Goal: Task Accomplishment & Management: Complete application form

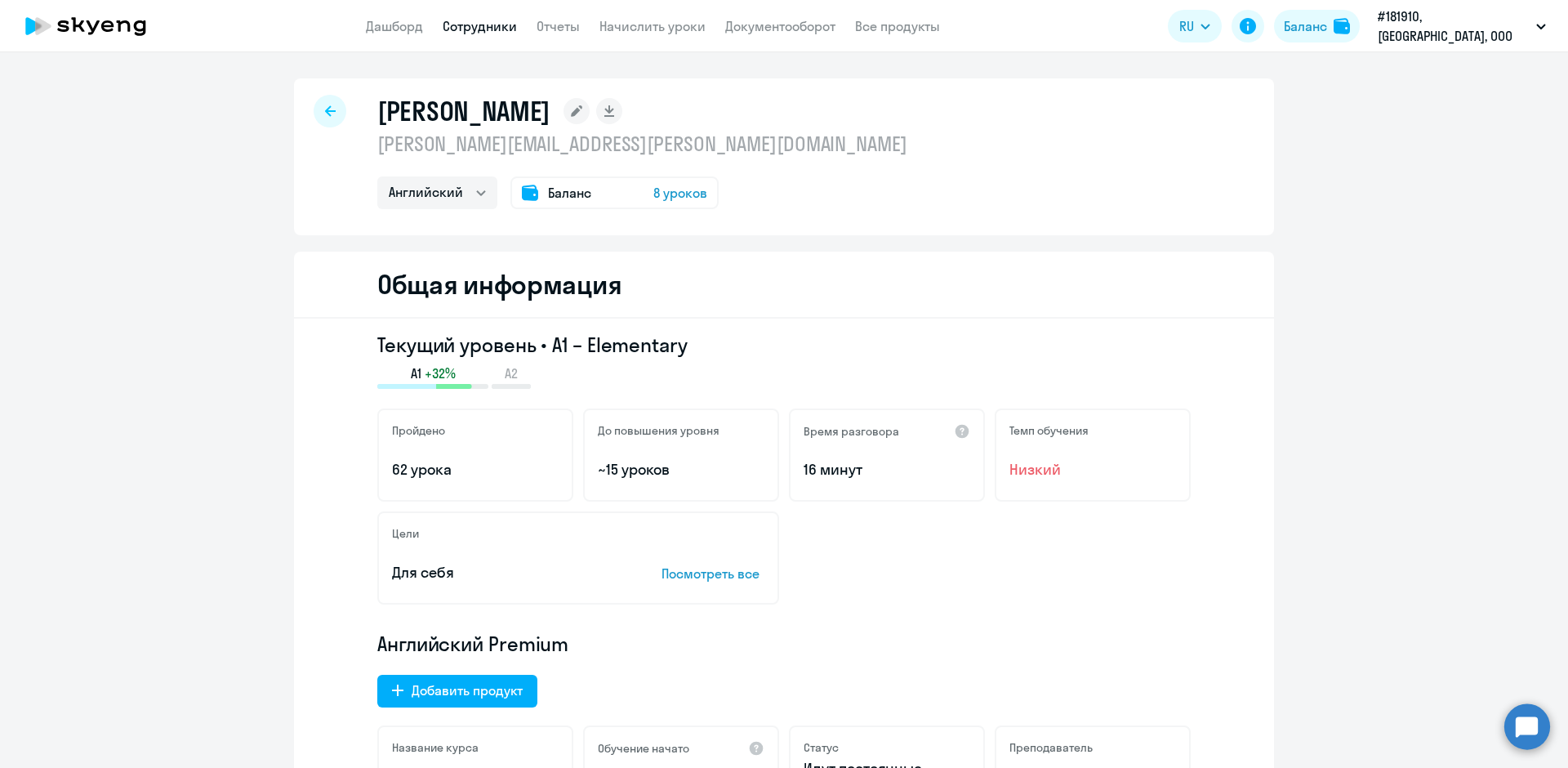
select select "english"
click at [500, 30] on link "Сотрудники" at bounding box center [480, 26] width 75 height 17
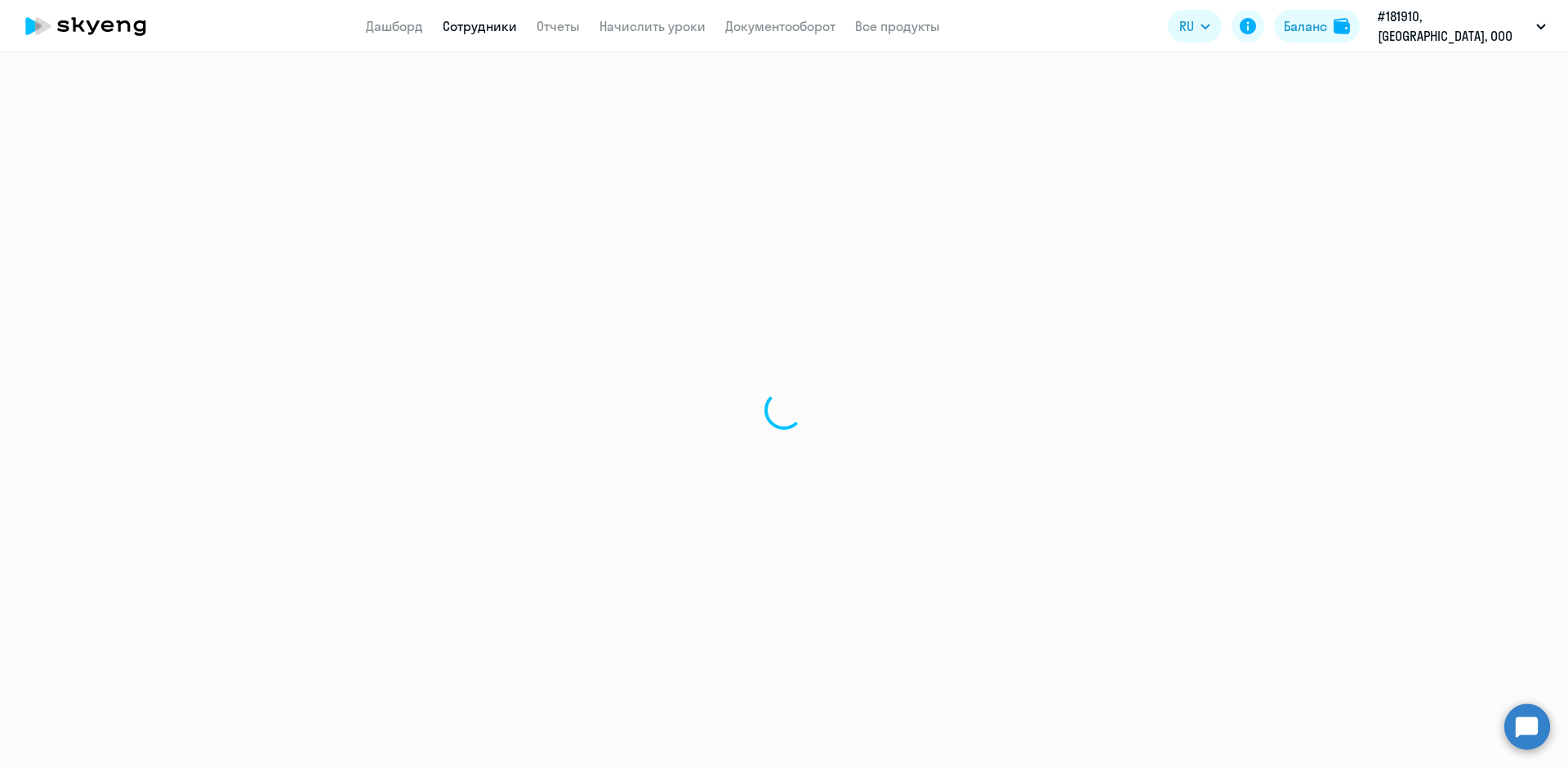
select select "30"
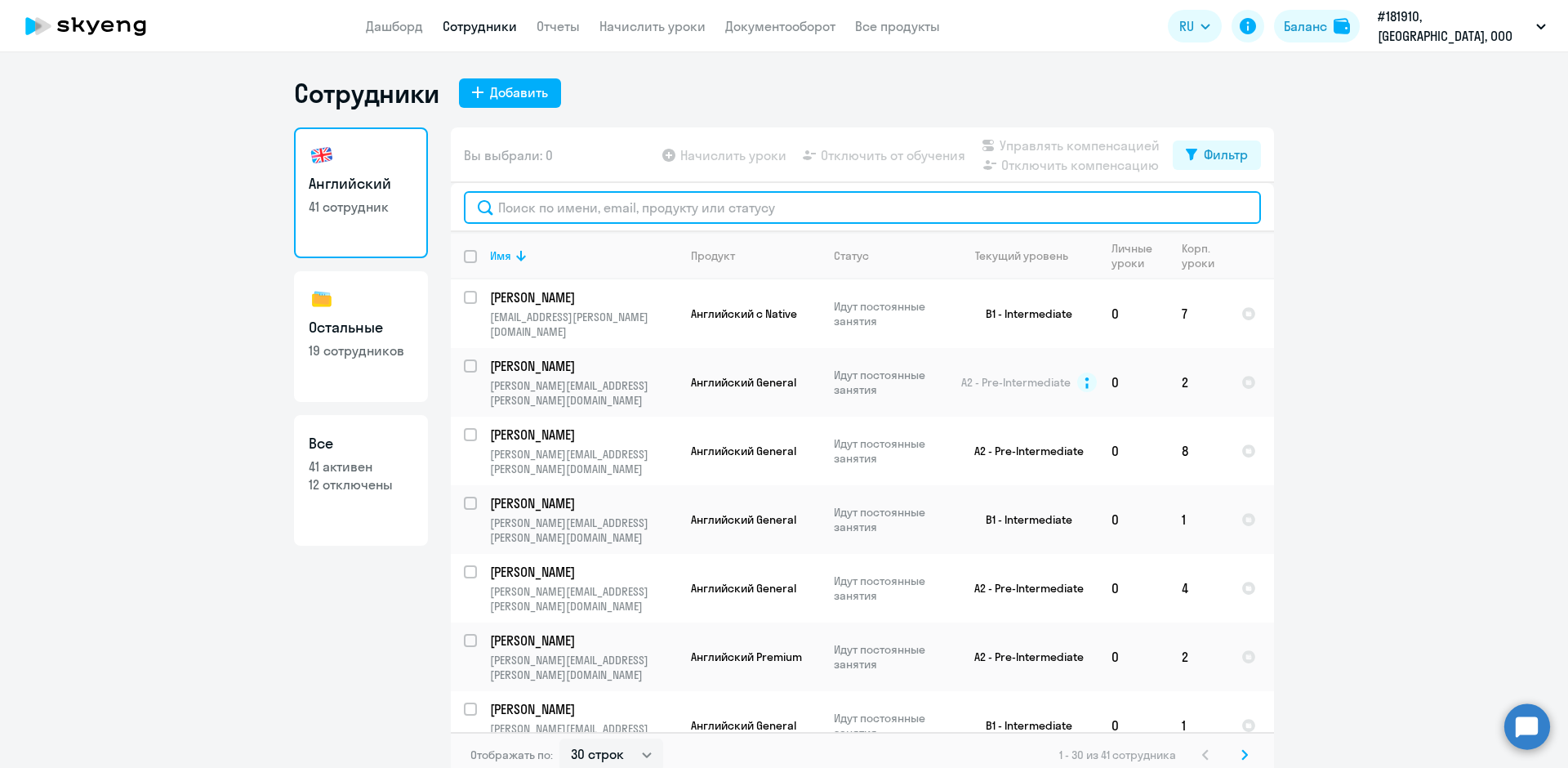
click at [528, 200] on input "text" at bounding box center [863, 208] width 797 height 33
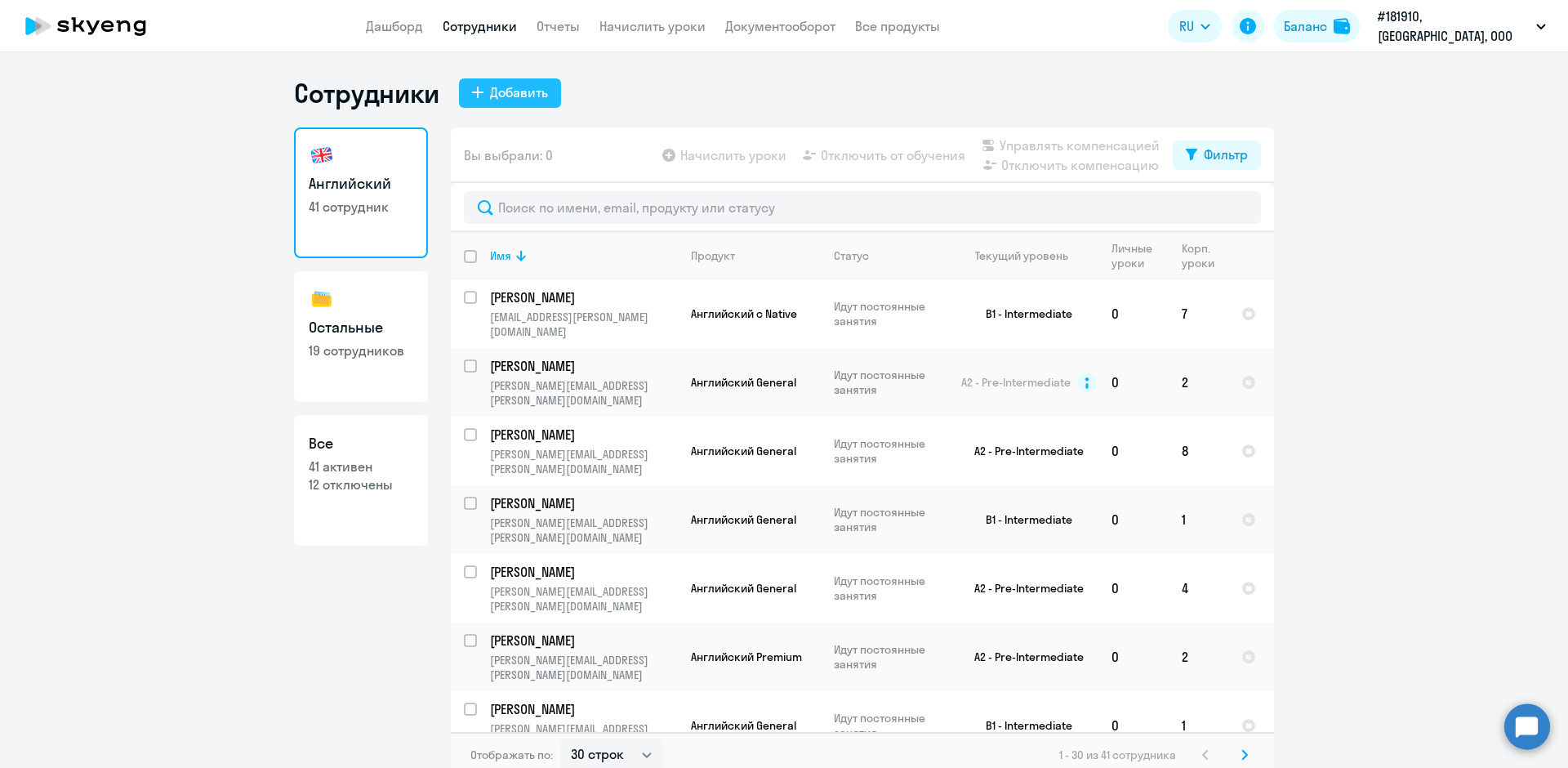
click at [469, 85] on button "Добавить" at bounding box center [510, 93] width 103 height 30
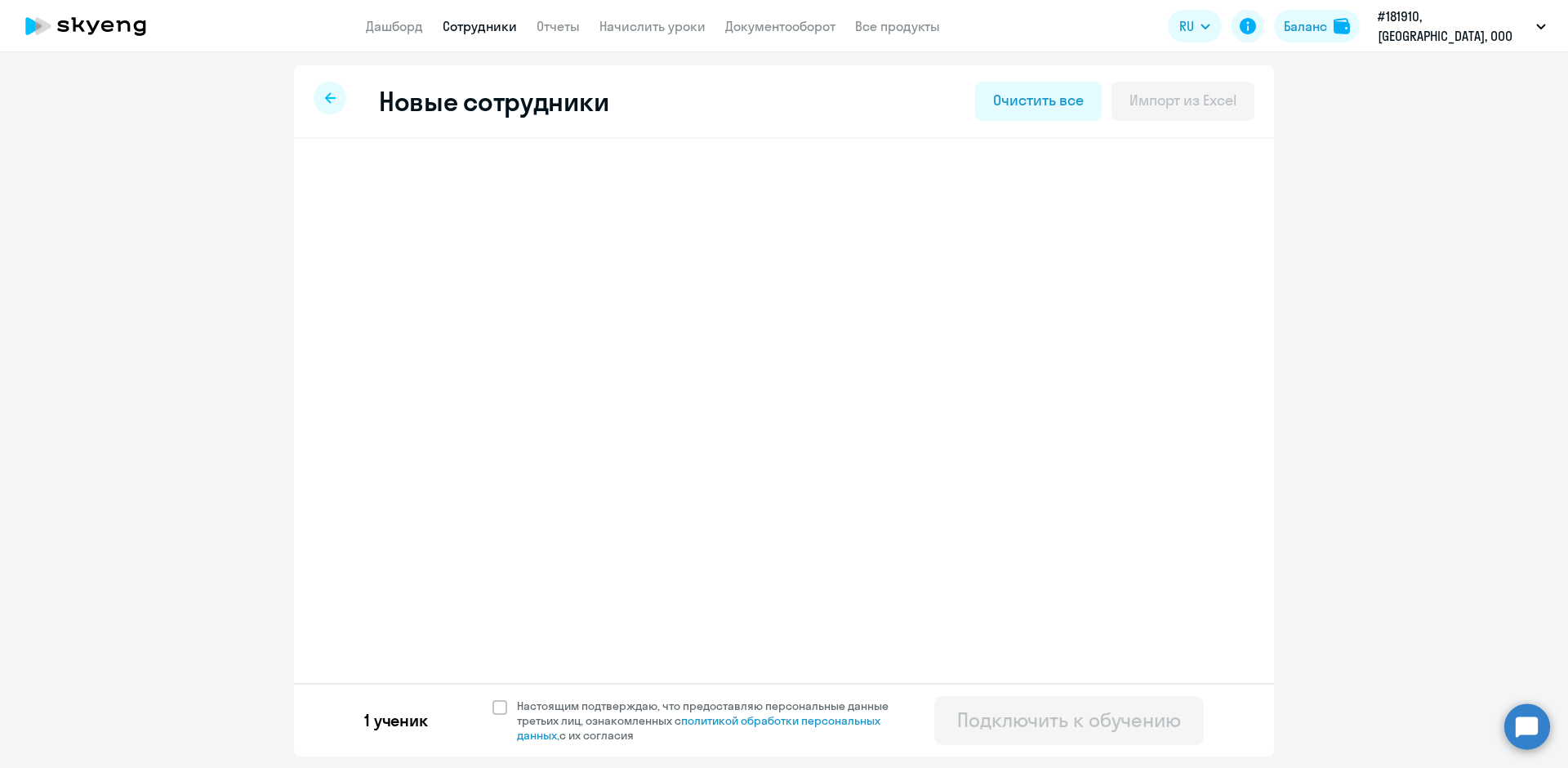
select select "english_adult_not_native_speaker"
select select "3"
click at [386, 257] on icon at bounding box center [382, 254] width 11 height 11
select select "english_adult_not_native_speaker"
select select "3"
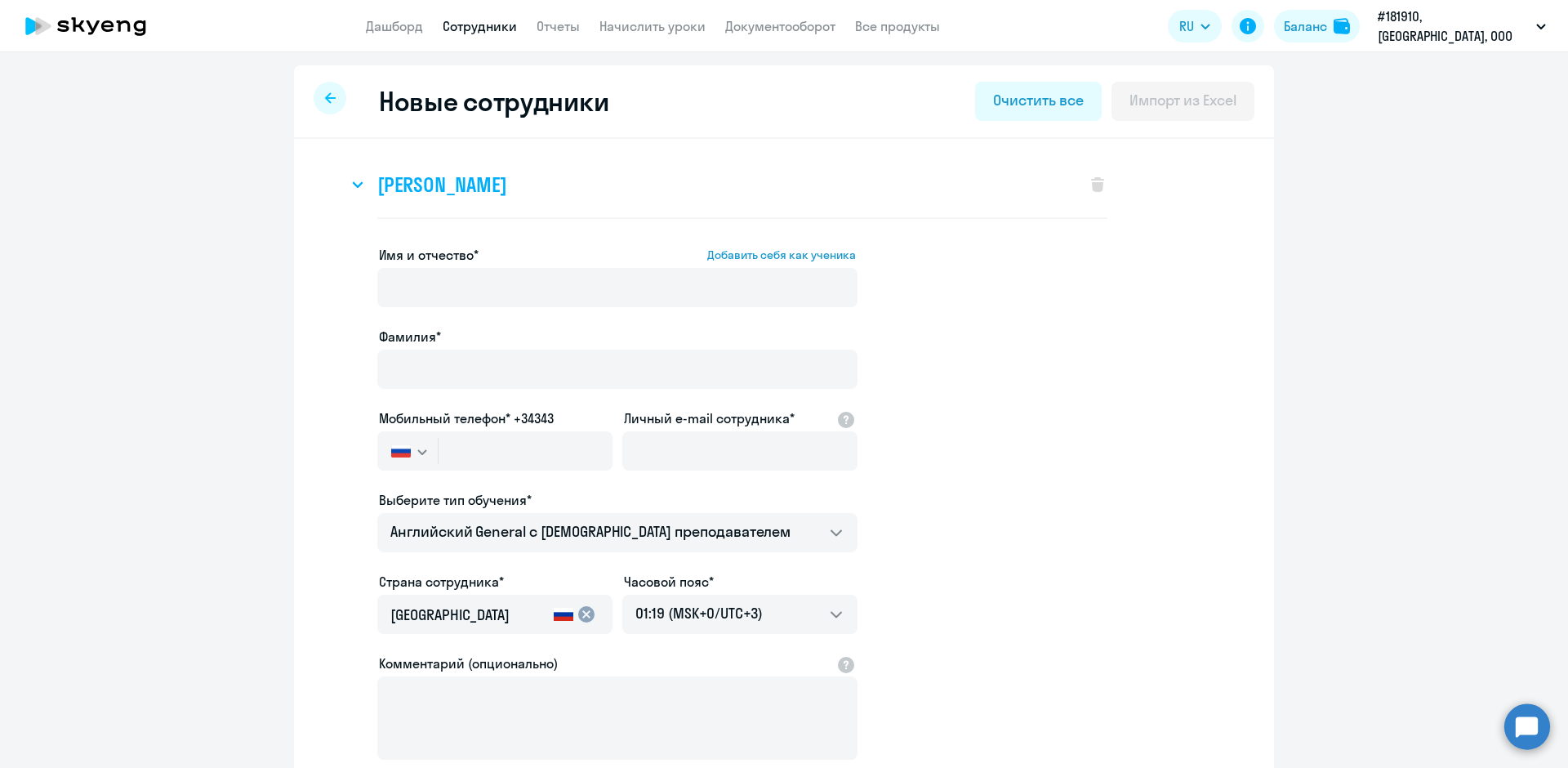
click at [356, 184] on icon at bounding box center [357, 185] width 11 height 7
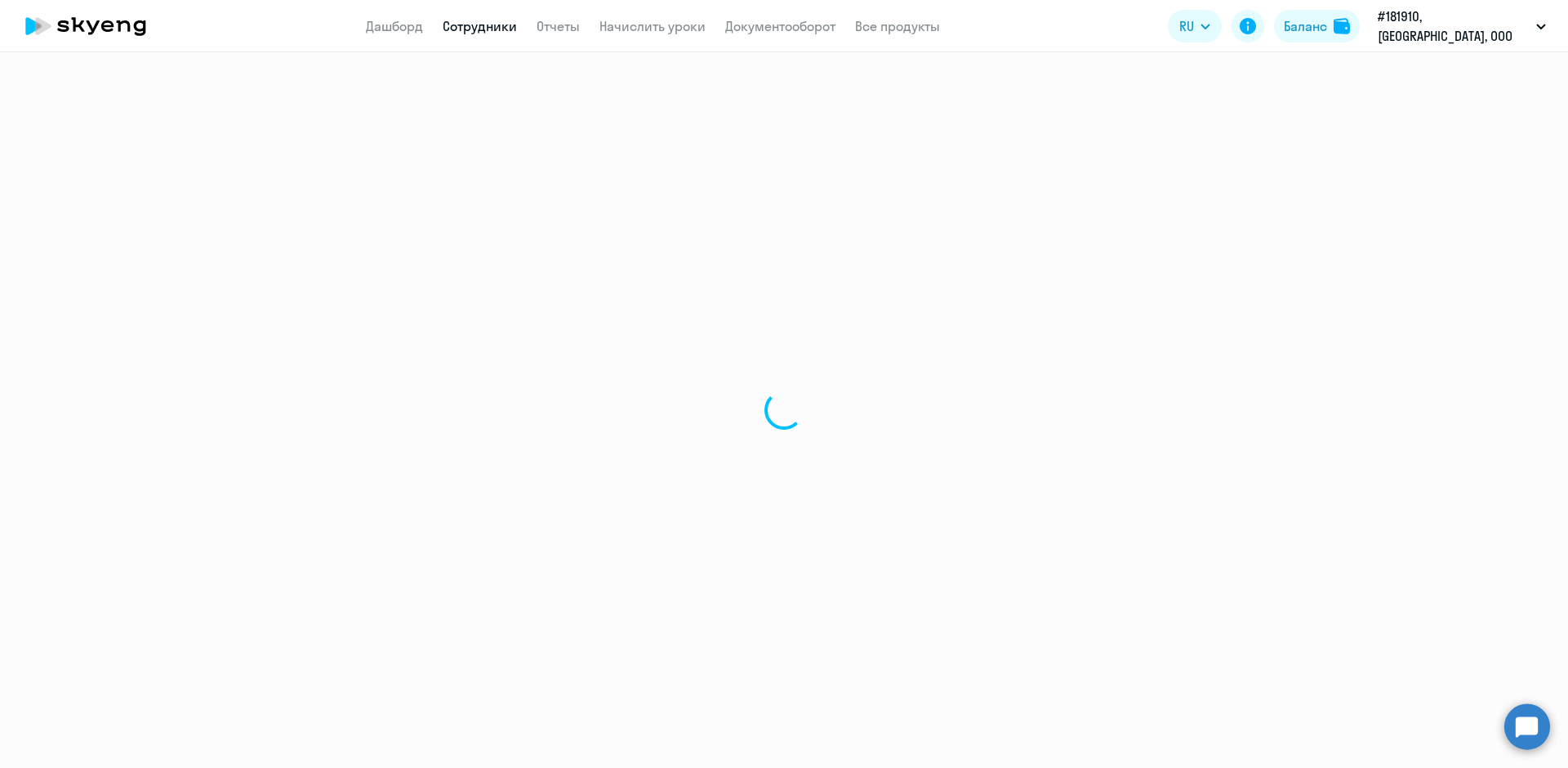
select select "30"
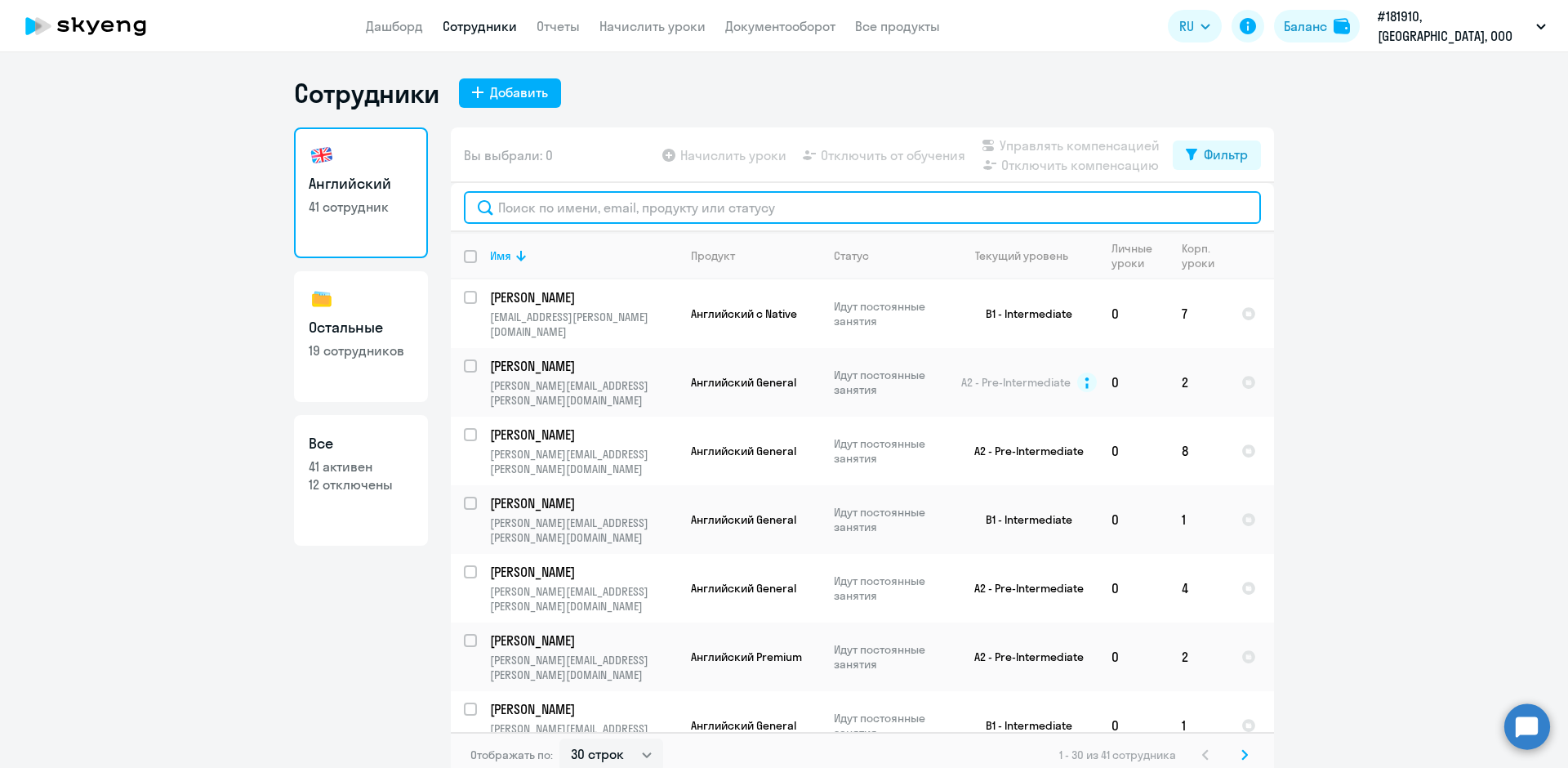
click at [497, 215] on input "text" at bounding box center [863, 208] width 797 height 33
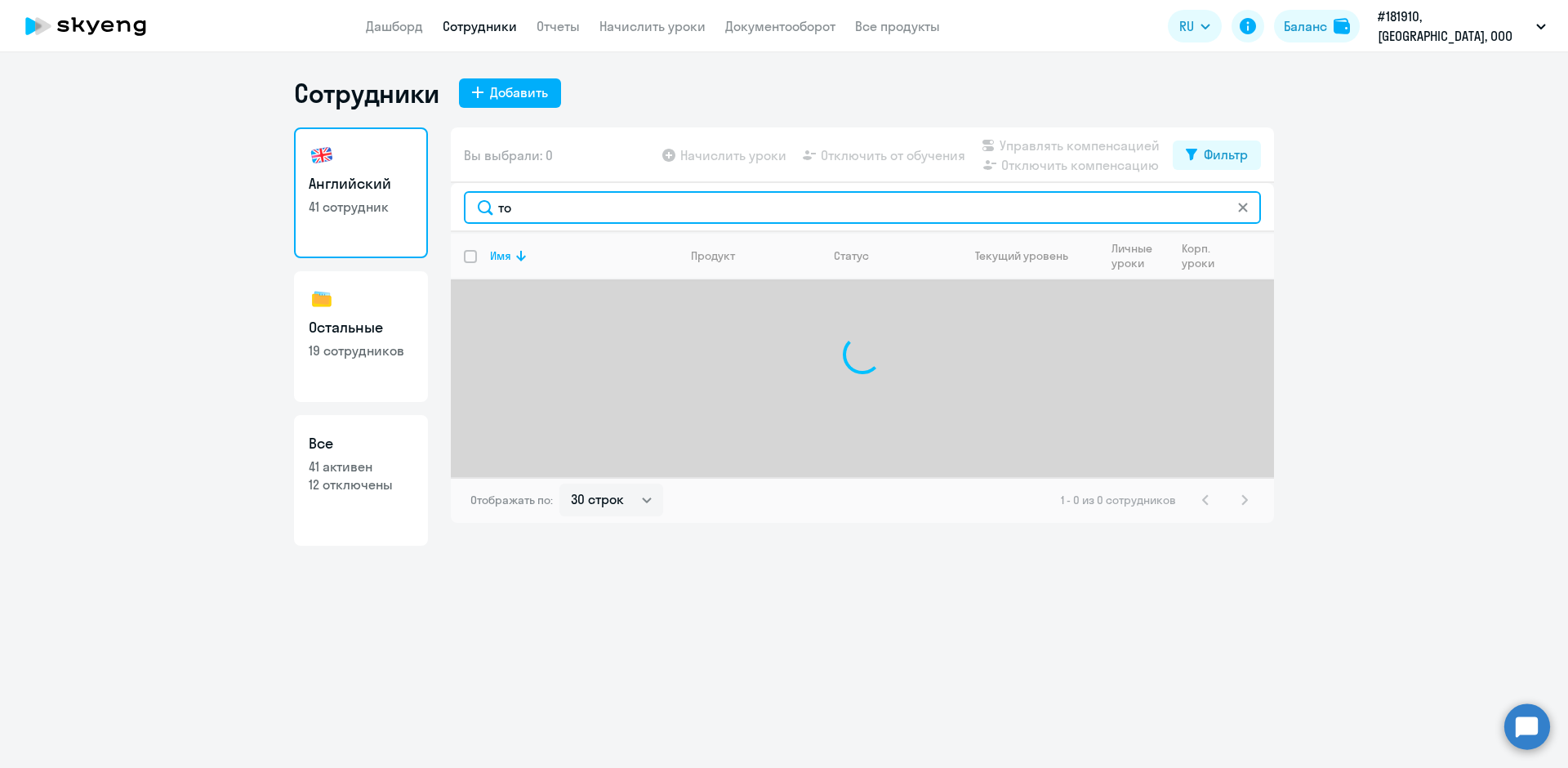
type input "т"
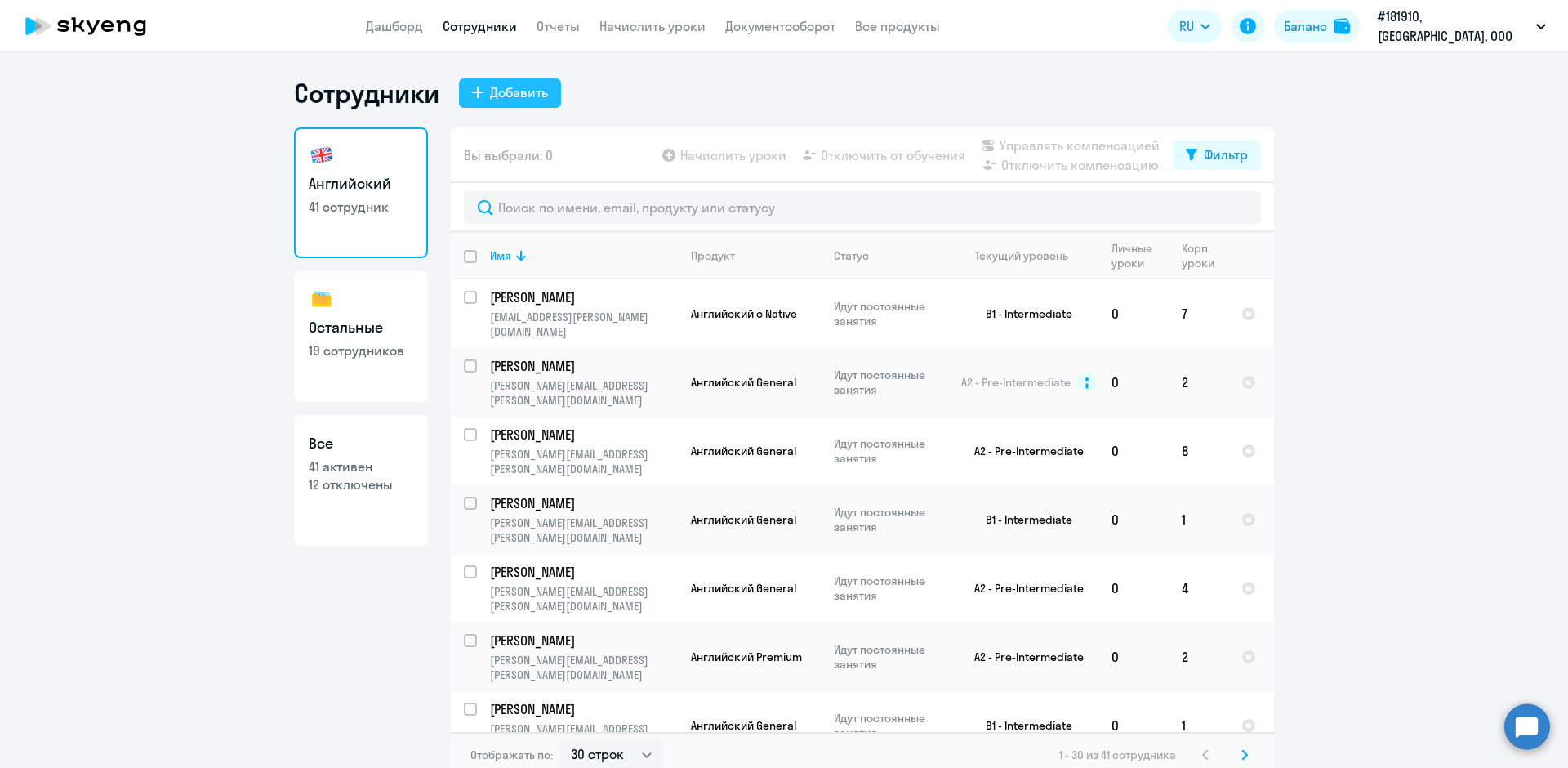
click at [467, 86] on button "Добавить" at bounding box center [510, 93] width 103 height 30
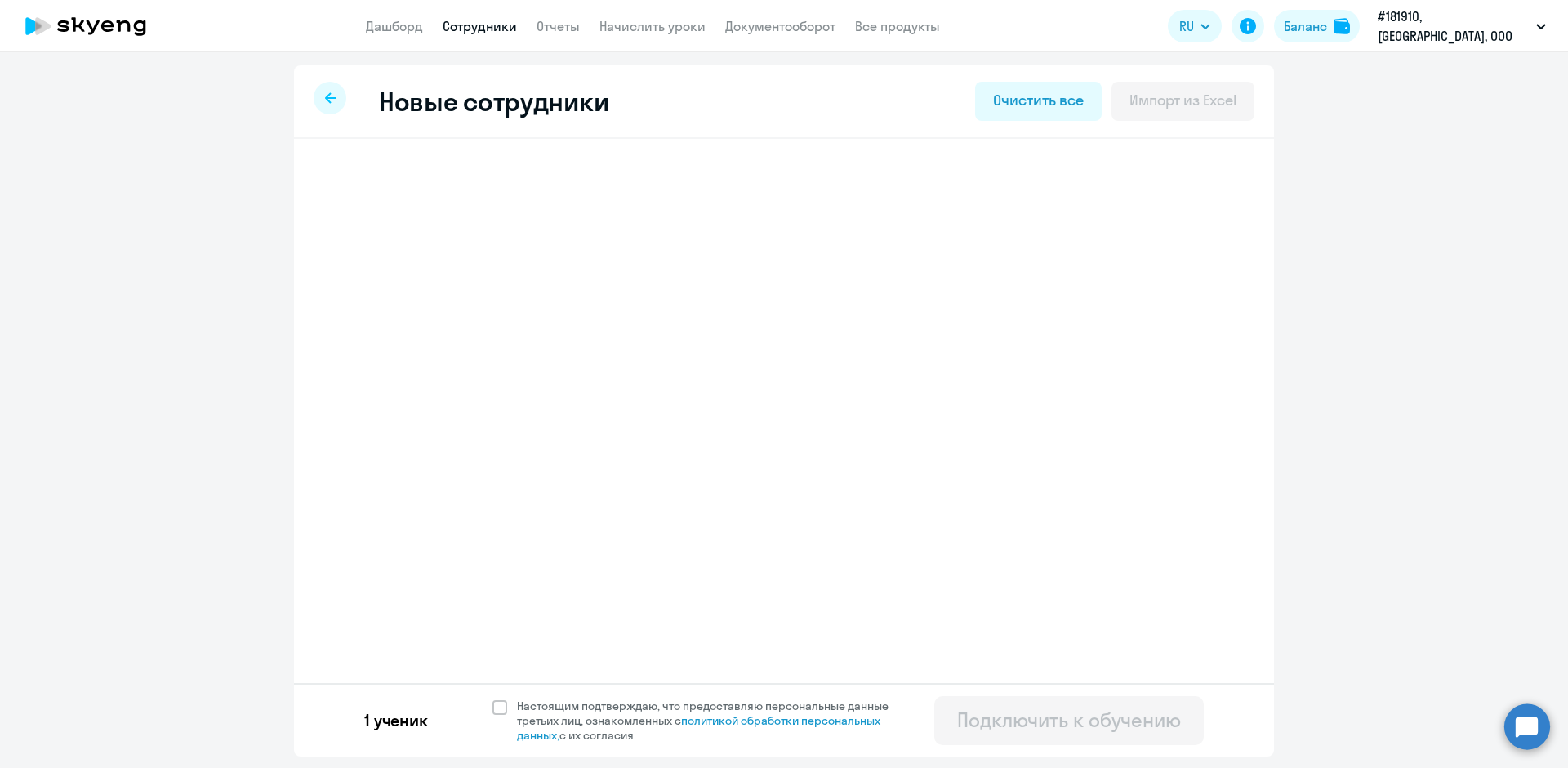
select select "english_adult_not_native_speaker"
select select "3"
click at [407, 190] on h3 "[PERSON_NAME]" at bounding box center [441, 184] width 129 height 26
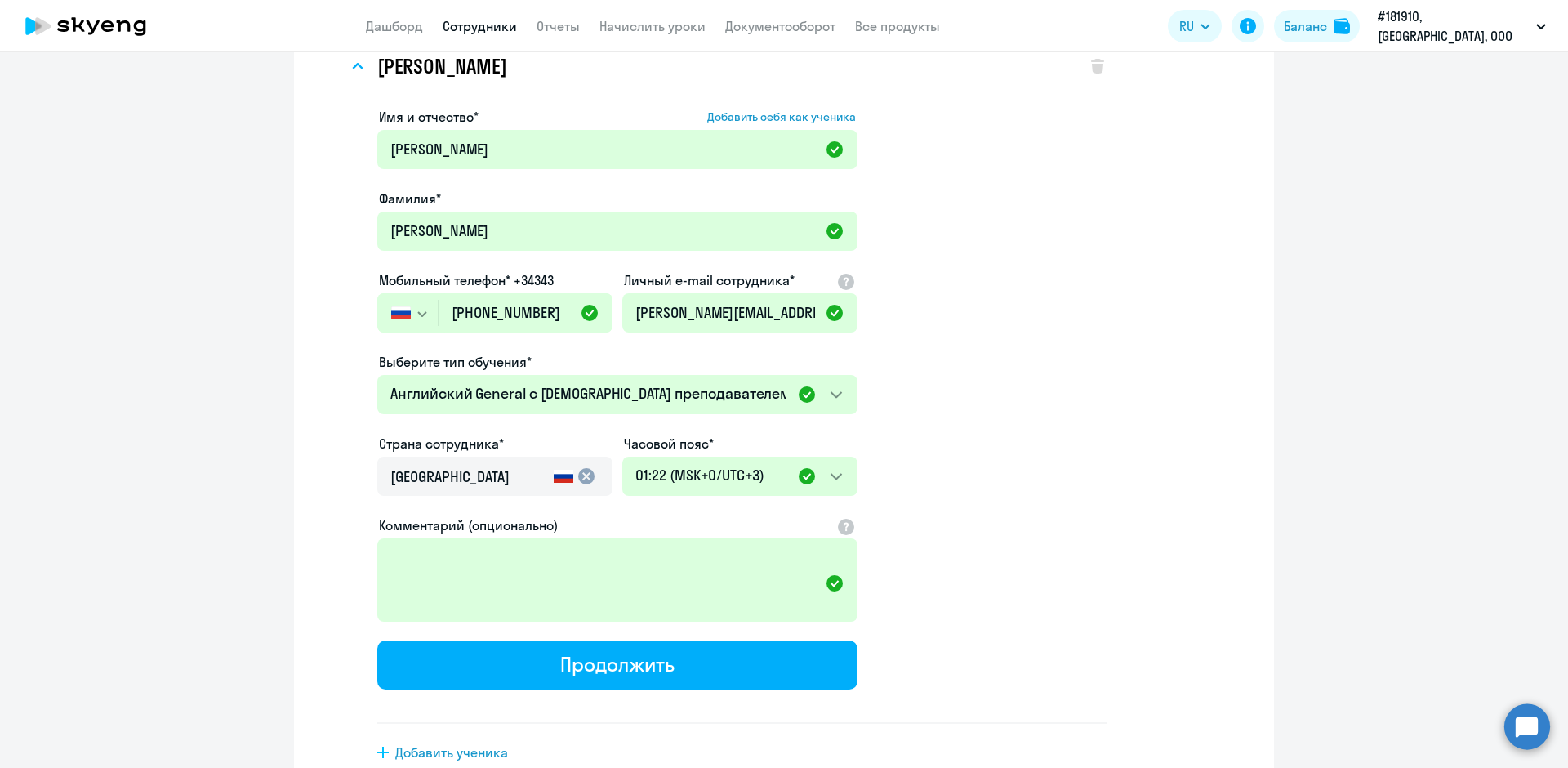
scroll to position [214, 0]
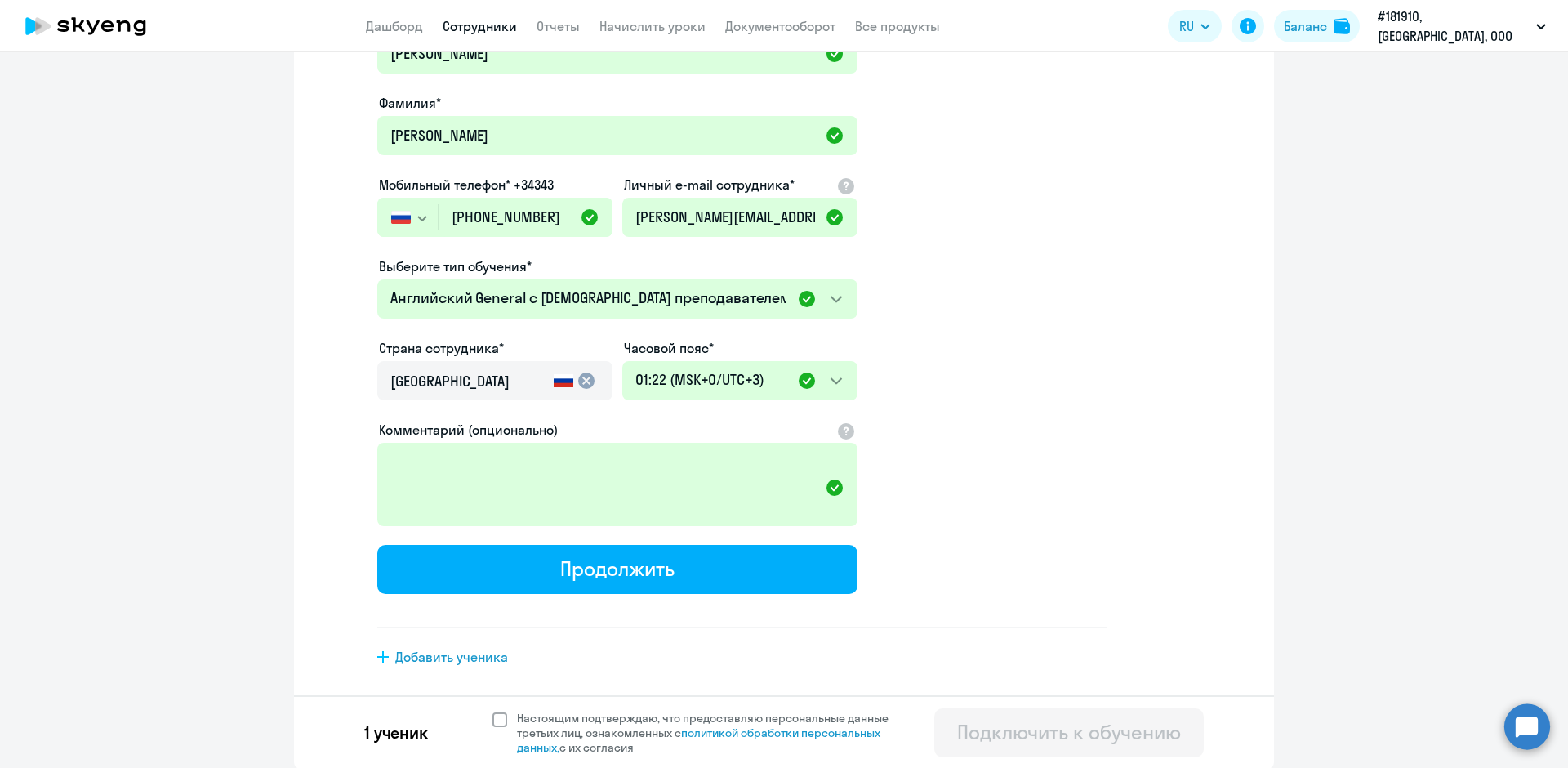
click at [493, 719] on span at bounding box center [500, 719] width 15 height 15
click at [492, 711] on input "Настоящим подтверждаю, что предоставляю персональные данные третьих лиц, ознако…" at bounding box center [492, 710] width 1 height 1
checkbox input "true"
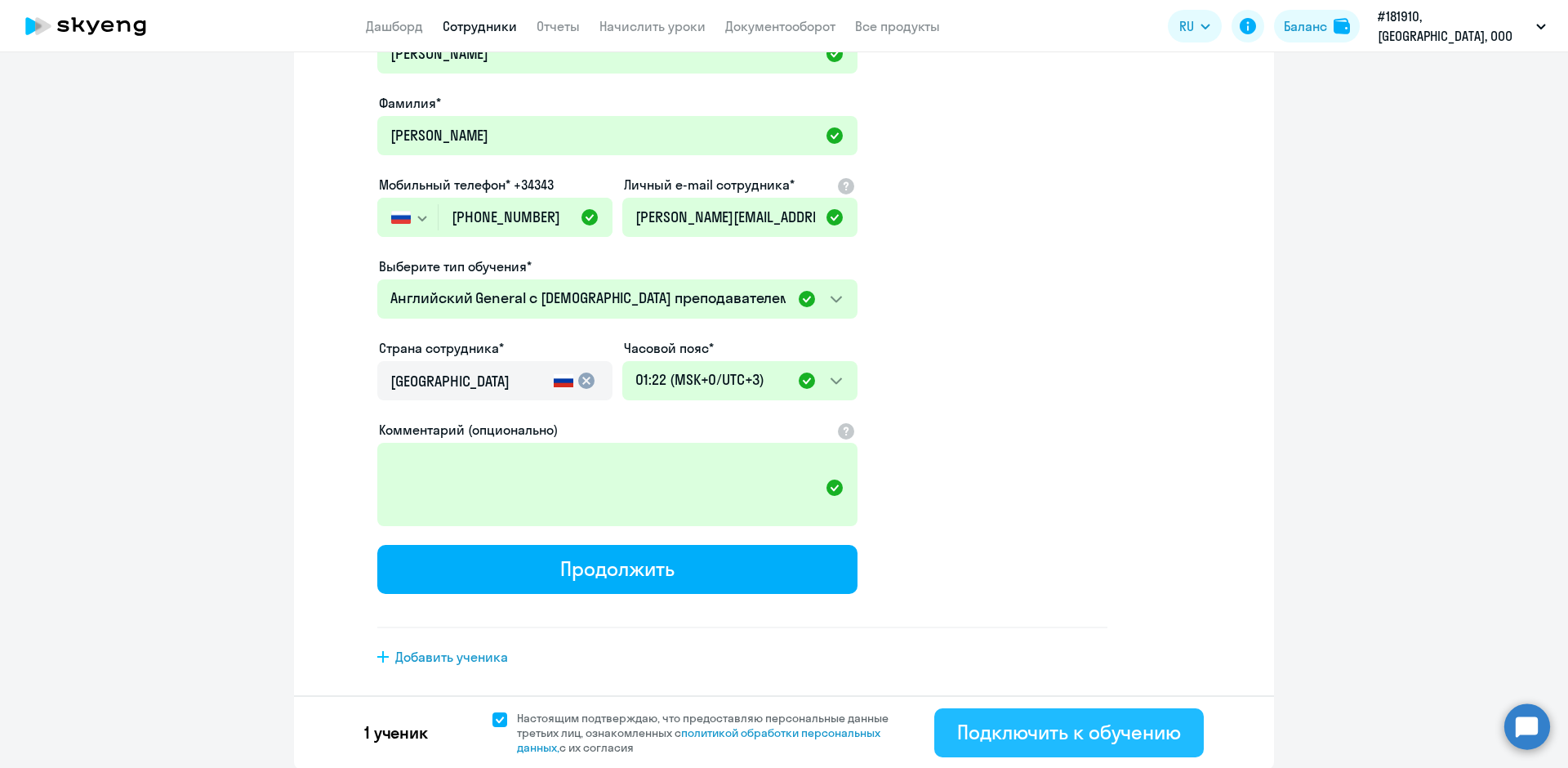
click at [996, 723] on div "Подключить к обучению" at bounding box center [1069, 732] width 224 height 26
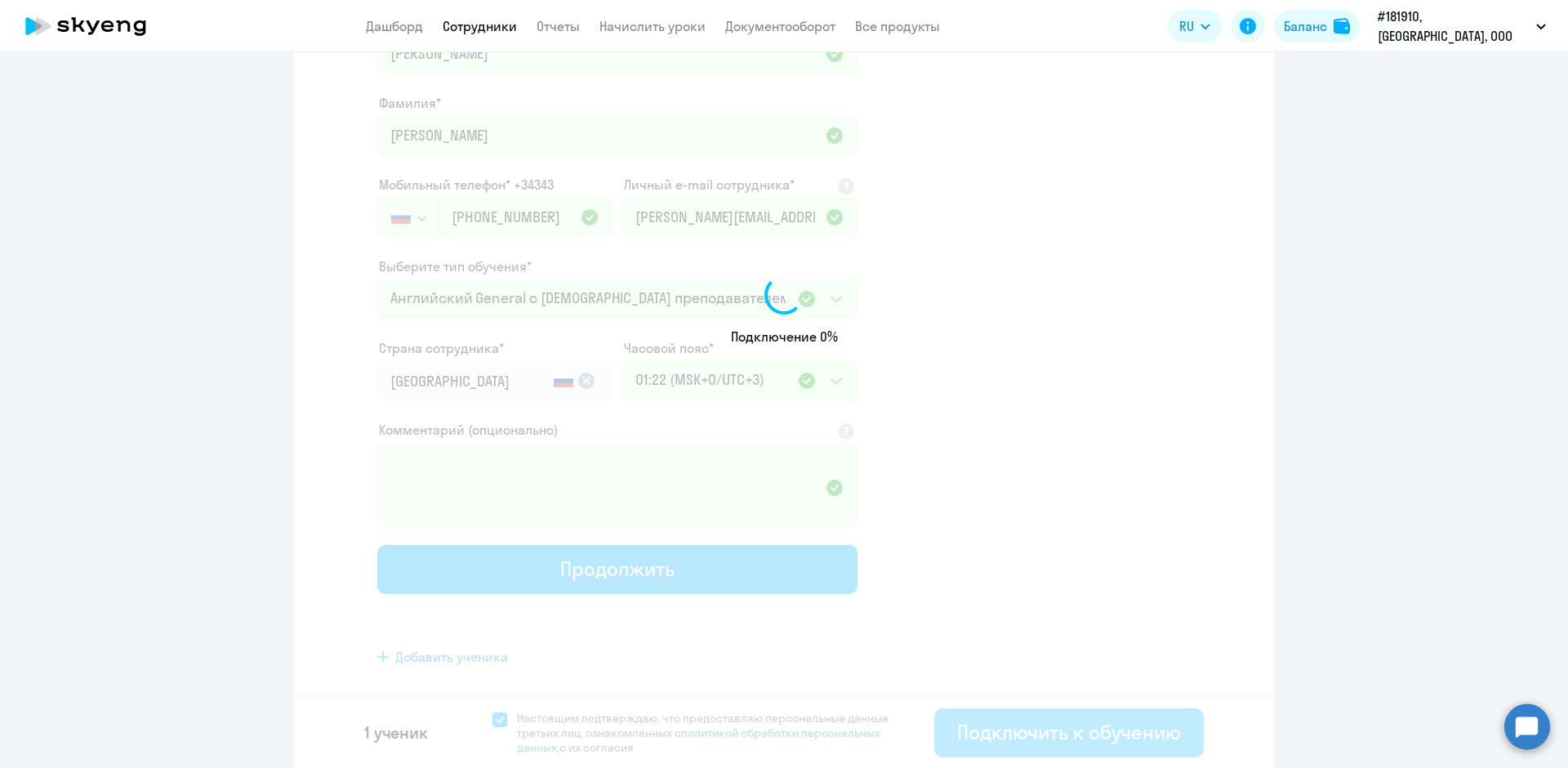
select select "english_adult_not_native_speaker"
select select "3"
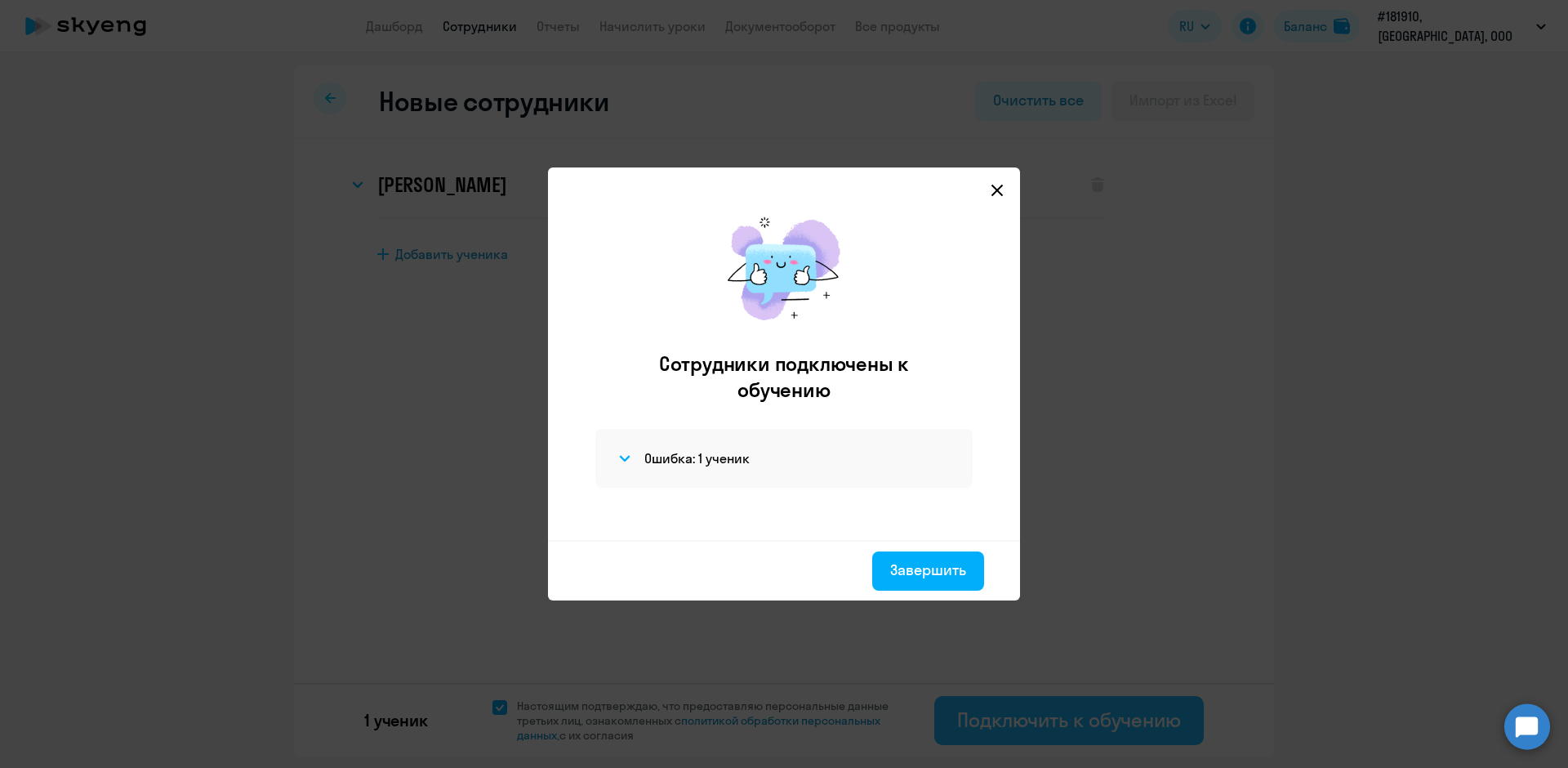
scroll to position [0, 0]
click at [916, 394] on h2 "Сотрудники подключены к обучению" at bounding box center [784, 376] width 315 height 52
click at [893, 573] on div "Завершить" at bounding box center [928, 570] width 76 height 21
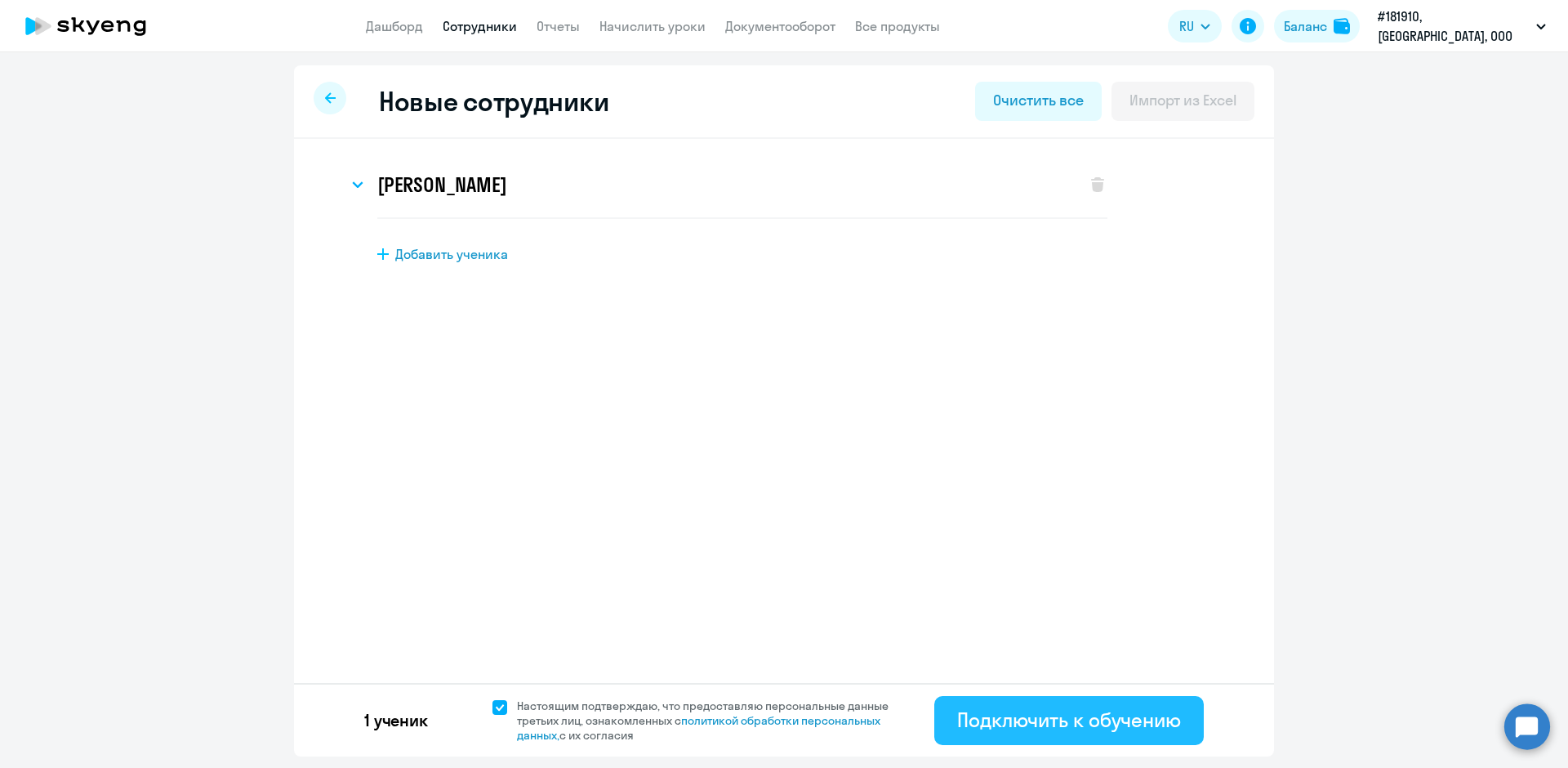
click at [1011, 701] on button "Подключить к обучению" at bounding box center [1068, 720] width 269 height 49
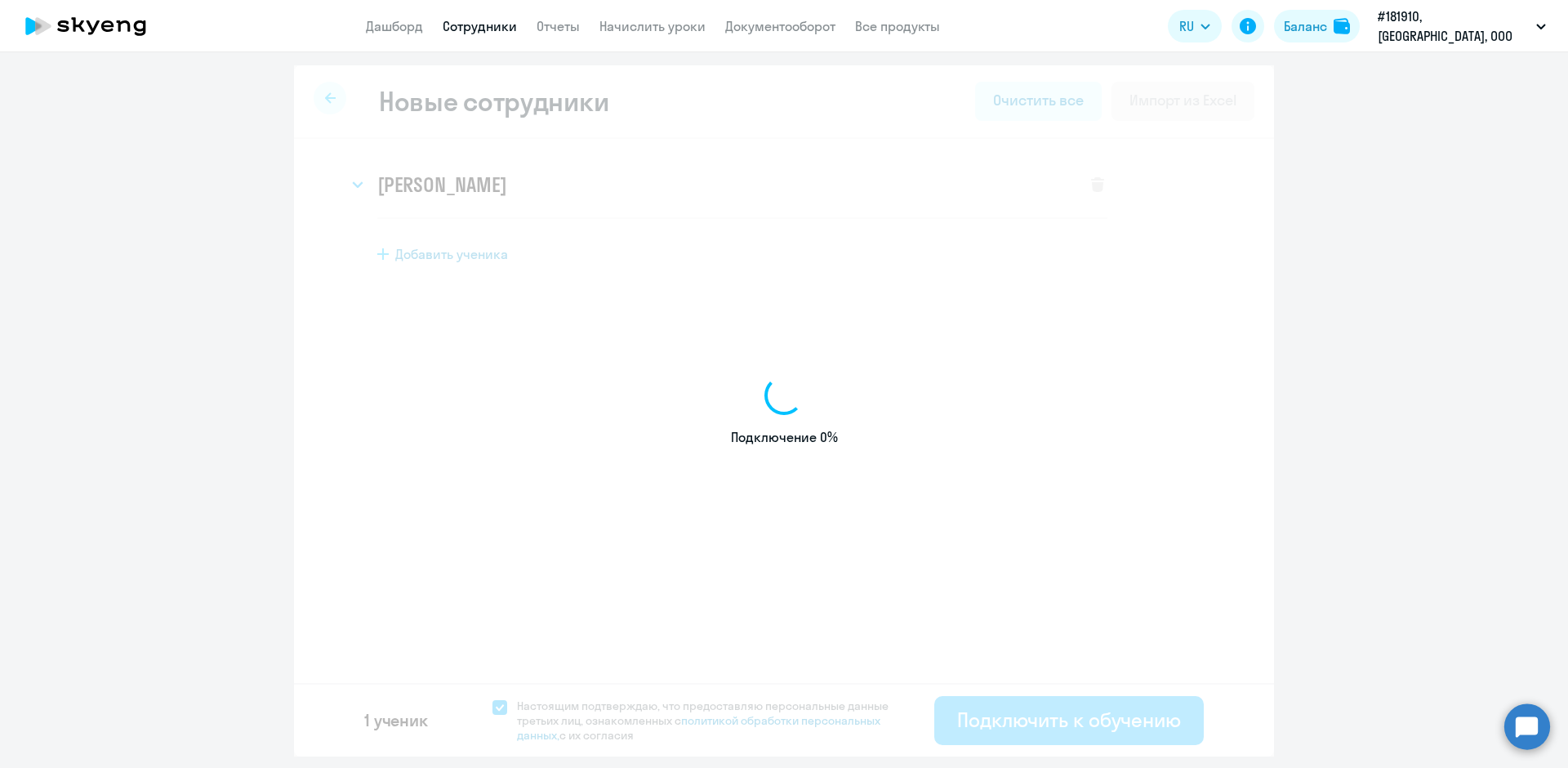
select select "english_adult_not_native_speaker"
select select "3"
